Goal: Task Accomplishment & Management: Use online tool/utility

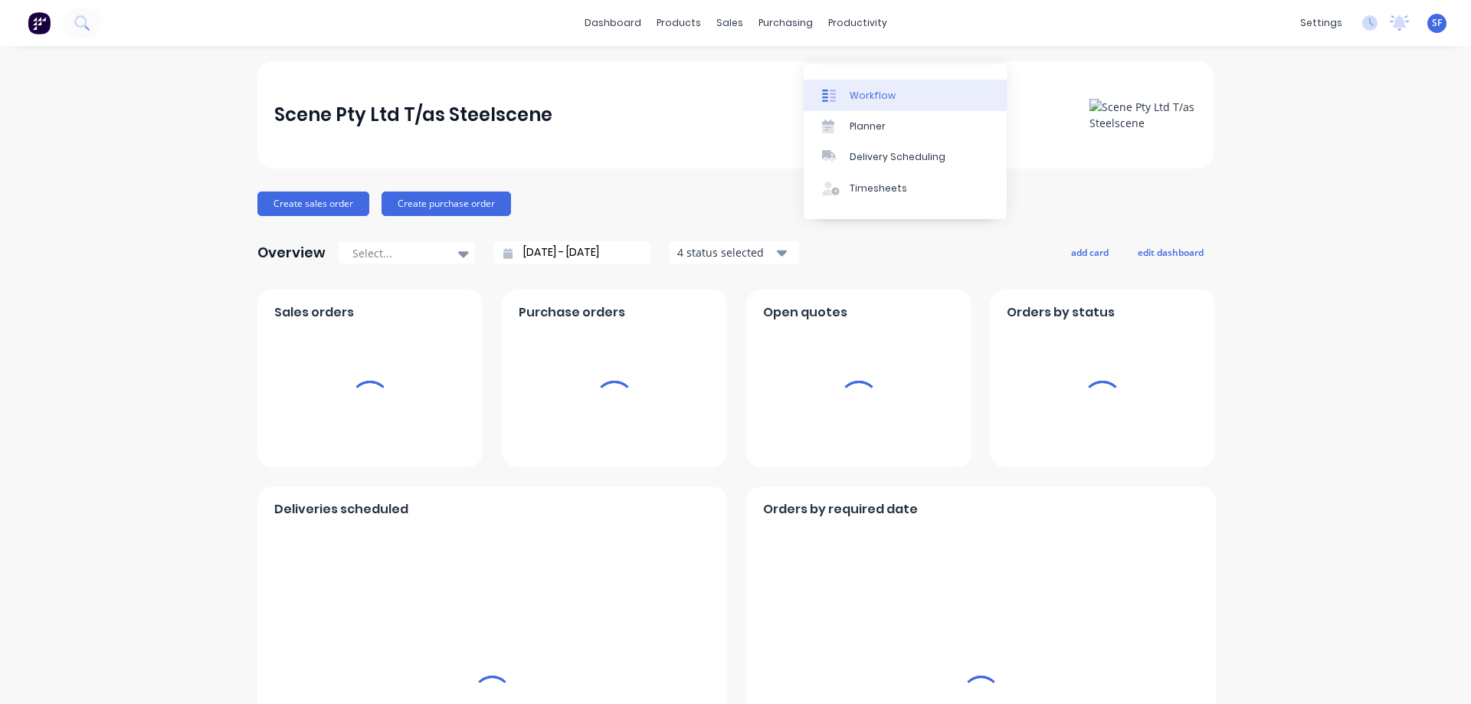
click at [874, 95] on div "Workflow" at bounding box center [873, 96] width 46 height 14
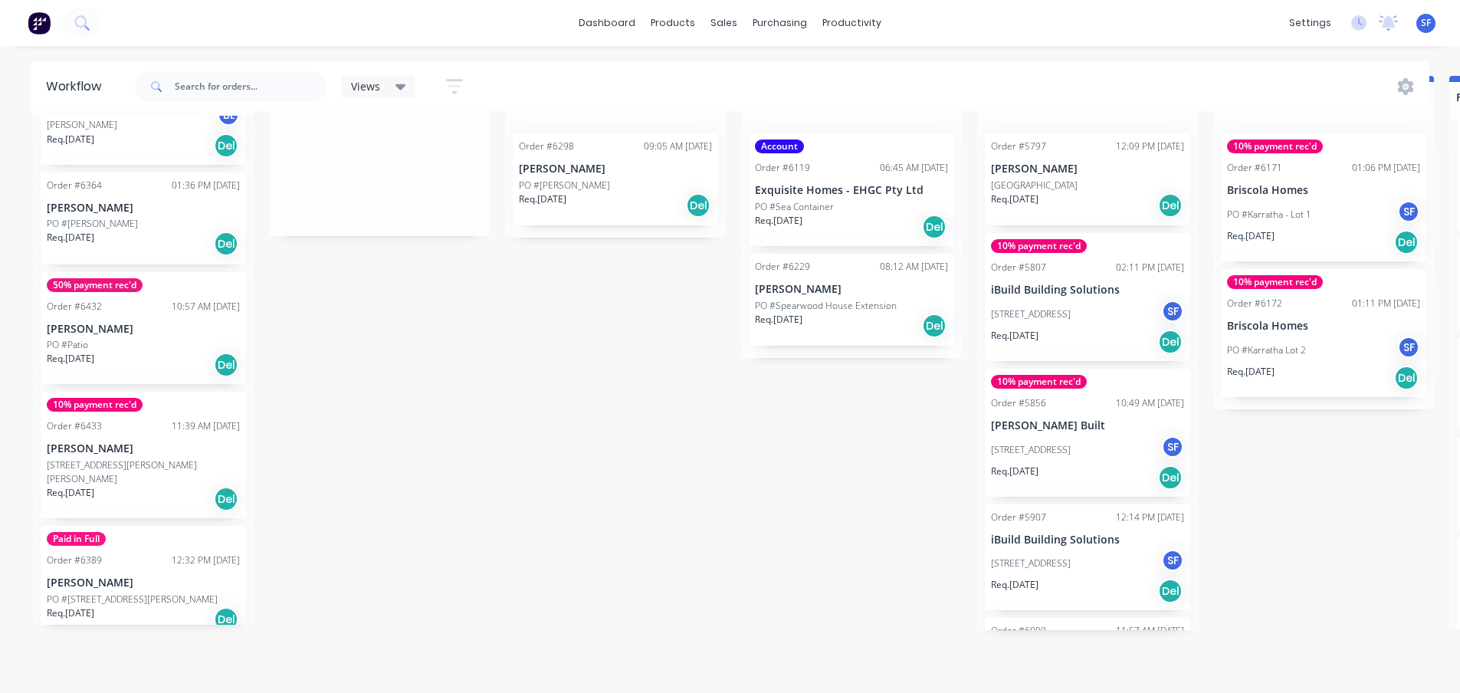
scroll to position [390, 0]
click at [91, 23] on button at bounding box center [82, 23] width 38 height 31
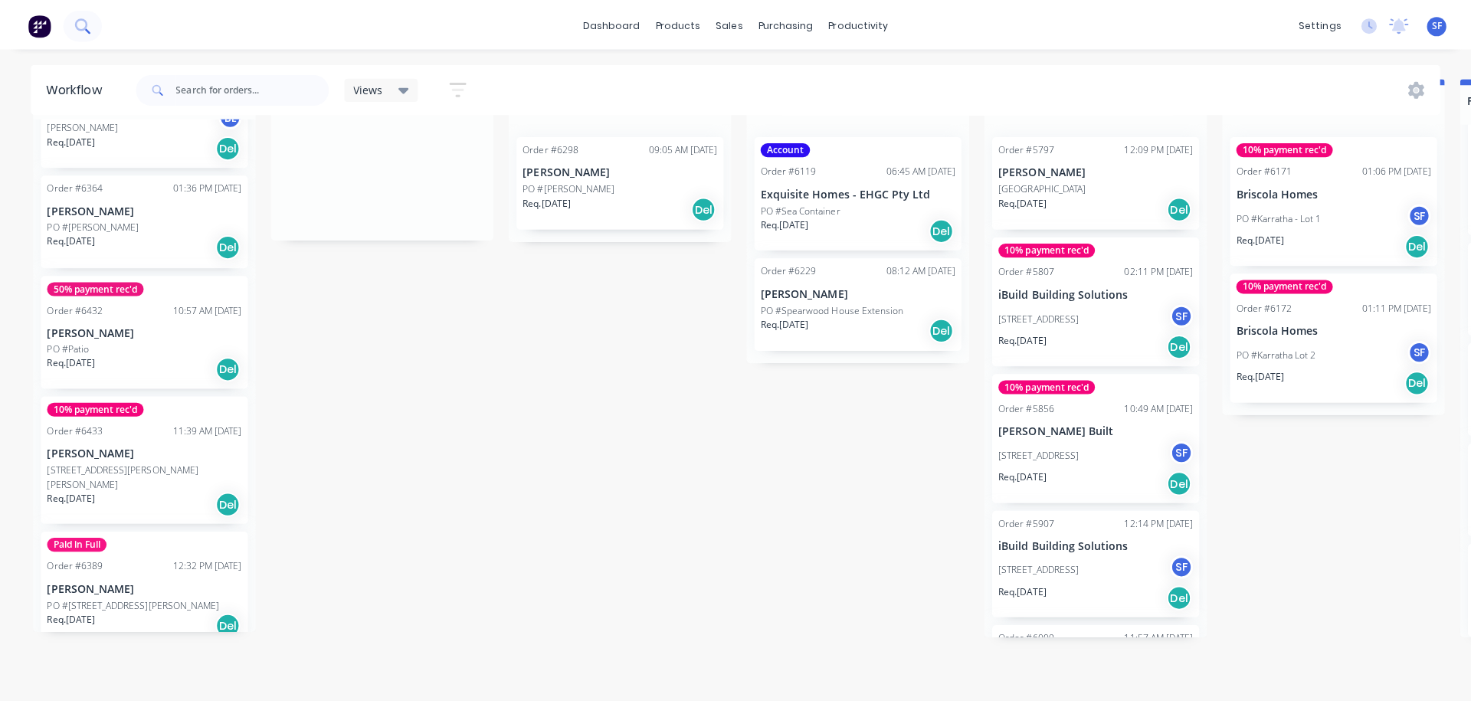
scroll to position [54, 0]
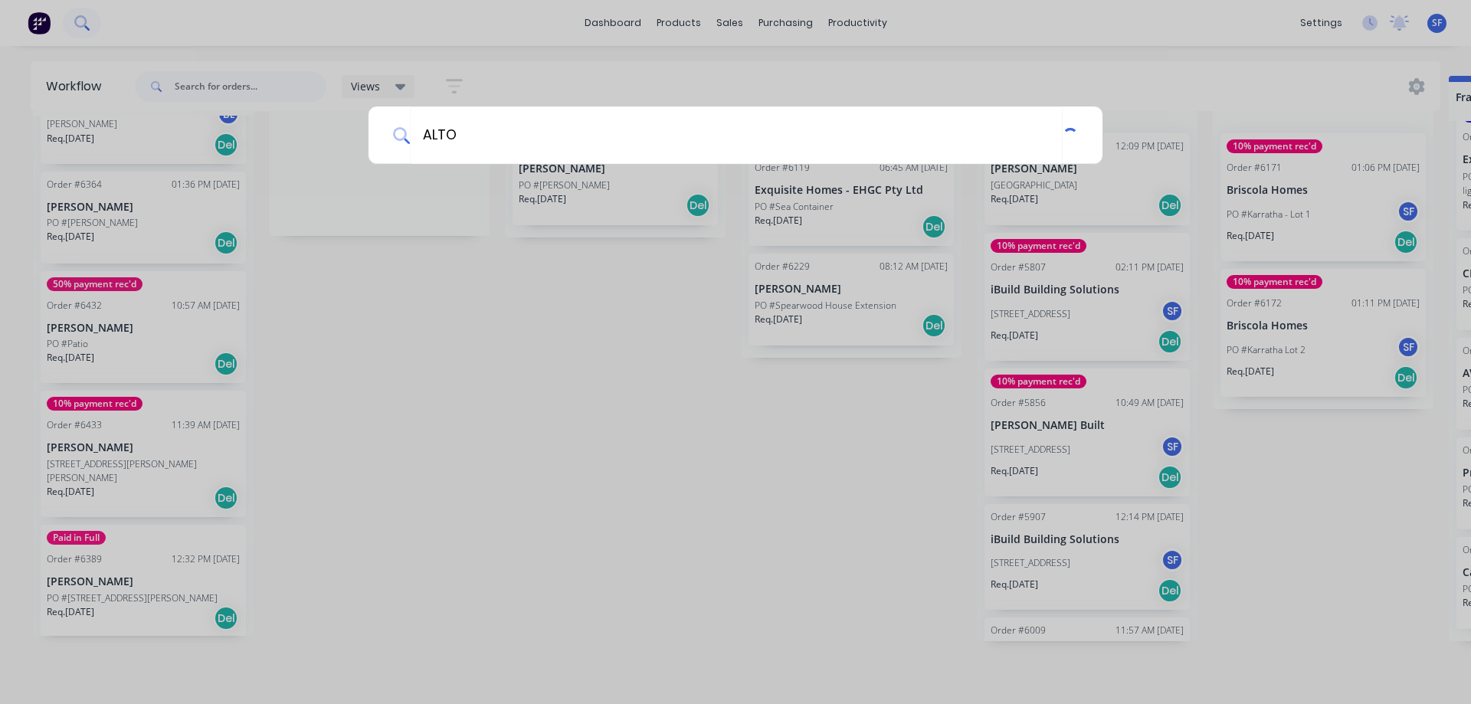
type input "ALTO"
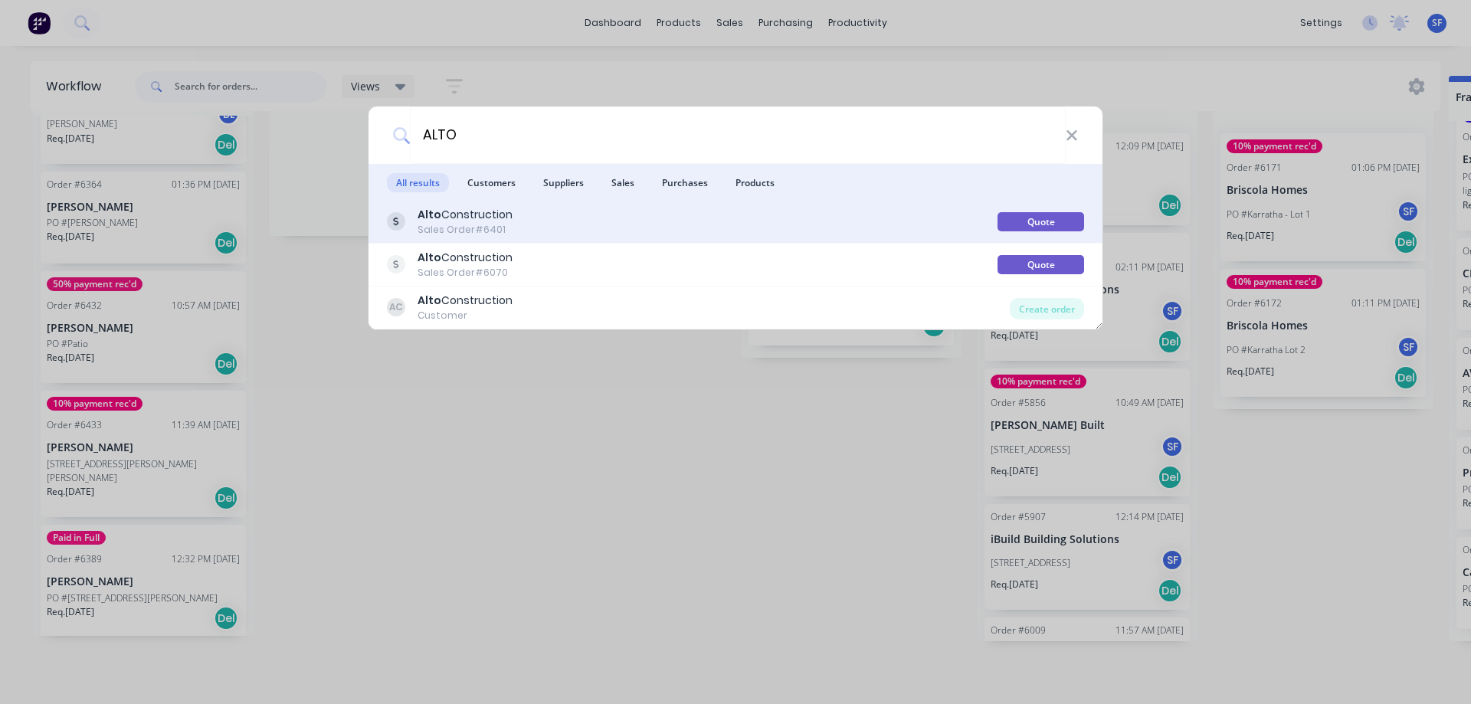
click at [480, 215] on div "Alto Construction" at bounding box center [465, 215] width 95 height 16
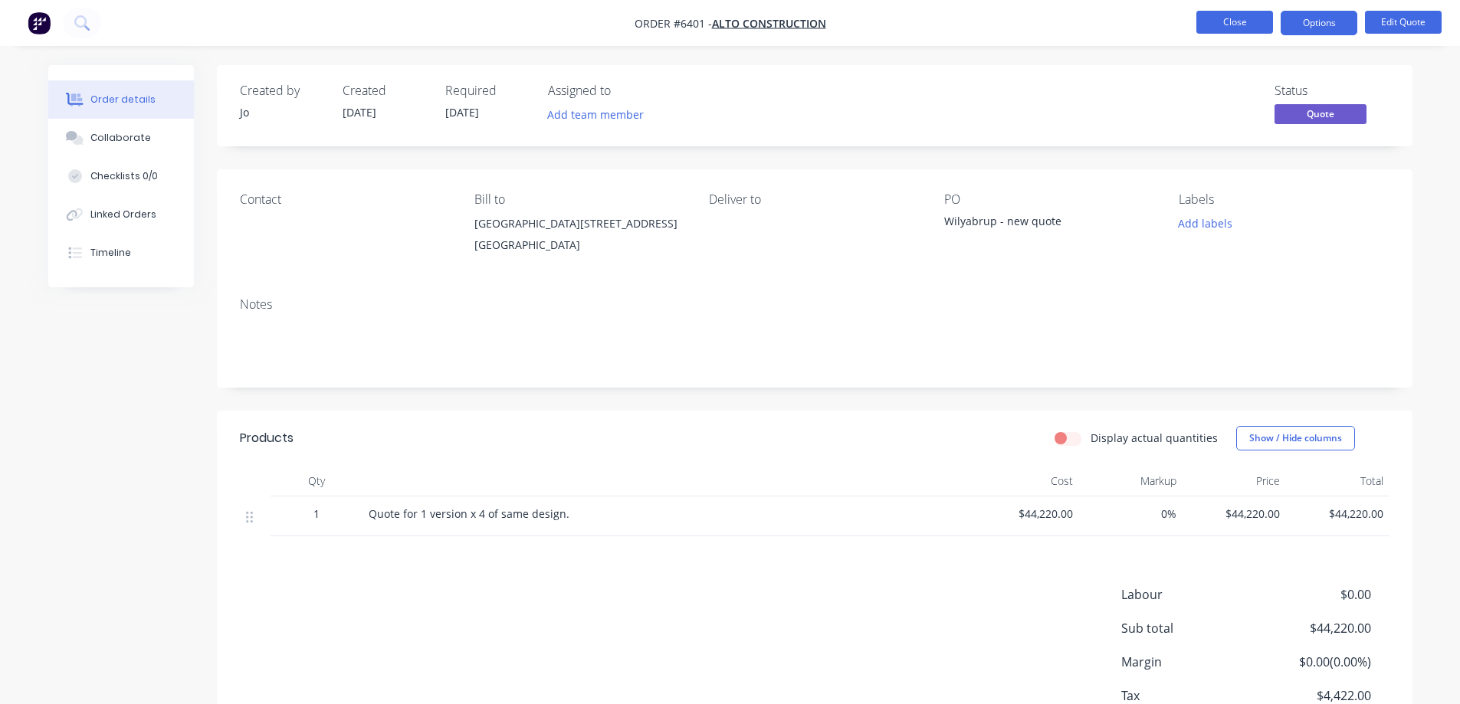
click at [1233, 21] on button "Close" at bounding box center [1234, 22] width 77 height 23
